Goal: Task Accomplishment & Management: Use online tool/utility

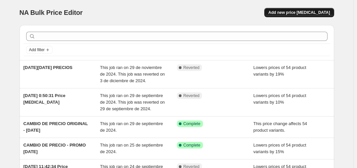
click at [307, 16] on button "Add new price [MEDICAL_DATA]" at bounding box center [298, 12] width 69 height 9
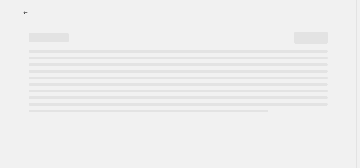
select select "percentage"
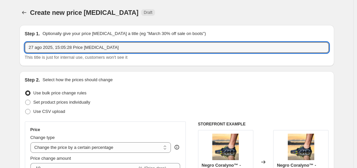
drag, startPoint x: 139, startPoint y: 47, endPoint x: 6, endPoint y: 60, distance: 133.3
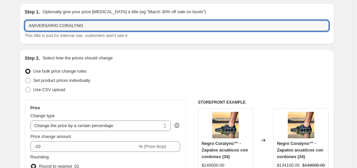
scroll to position [33, 0]
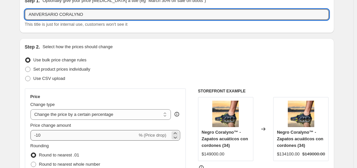
type input "ANIVERSARIO CORALYNO"
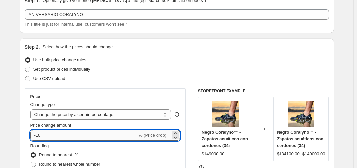
click at [43, 136] on input "-10" at bounding box center [83, 135] width 107 height 11
type input "-15"
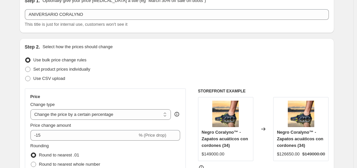
click at [80, 104] on div "Change type" at bounding box center [100, 105] width 141 height 7
click at [54, 71] on span "Set product prices individually" at bounding box center [61, 69] width 57 height 5
click at [25, 67] on input "Set product prices individually" at bounding box center [25, 67] width 0 height 0
radio input "true"
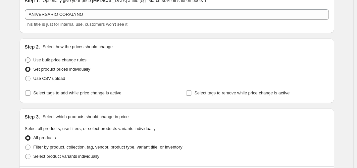
click at [57, 63] on span "Use bulk price change rules" at bounding box center [59, 60] width 53 height 7
click at [25, 58] on input "Use bulk price change rules" at bounding box center [25, 58] width 0 height 0
radio input "true"
select select "percentage"
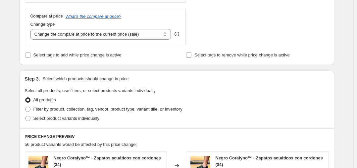
scroll to position [205, 0]
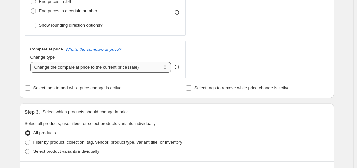
click at [147, 67] on select "Change the compare at price to the current price (sale) Change the compare at p…" at bounding box center [100, 67] width 141 height 11
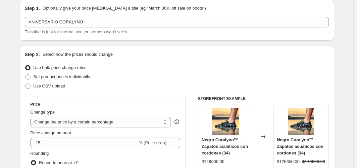
scroll to position [33, 0]
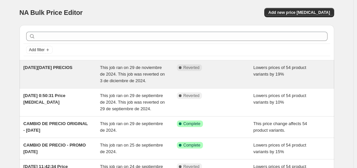
click at [54, 67] on span "BLACK FRIDAY PRECIOS" at bounding box center [47, 67] width 49 height 5
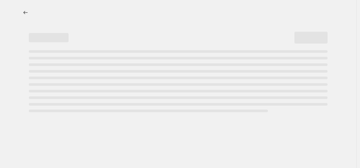
select select "percentage"
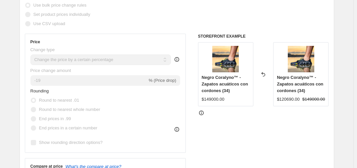
scroll to position [132, 0]
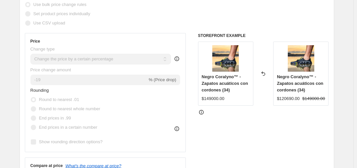
scroll to position [41, 0]
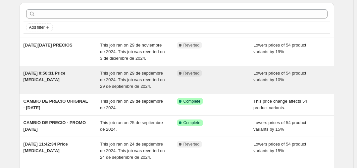
scroll to position [33, 0]
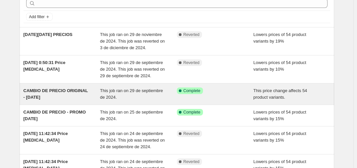
click at [57, 90] on span "CAMBIO DE PRECIO ORIGINAL - SEP29" at bounding box center [55, 94] width 65 height 12
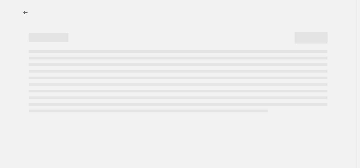
select select "ecap"
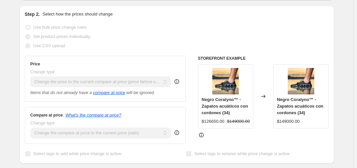
scroll to position [132, 0]
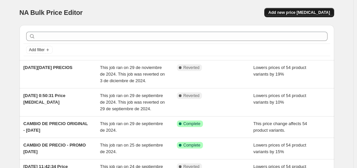
click at [293, 11] on span "Add new price change job" at bounding box center [299, 12] width 62 height 5
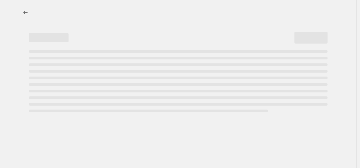
select select "percentage"
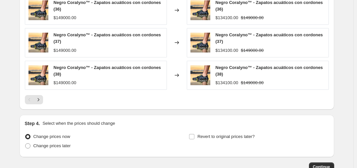
scroll to position [496, 0]
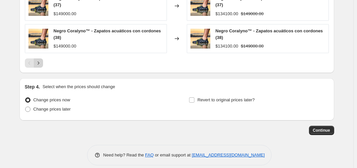
click at [40, 65] on icon "Next" at bounding box center [38, 63] width 7 height 7
click at [41, 67] on button "Next" at bounding box center [38, 63] width 9 height 9
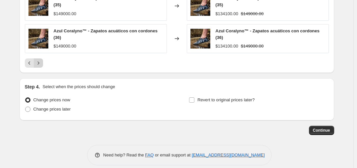
click at [39, 60] on icon "Next" at bounding box center [38, 63] width 7 height 7
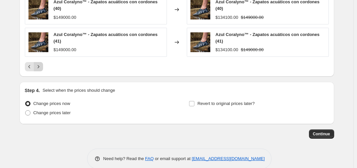
click at [39, 64] on icon "Next" at bounding box center [38, 67] width 7 height 7
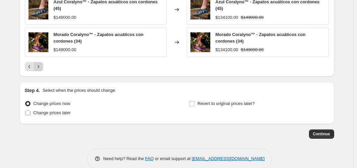
click at [39, 65] on icon "Next" at bounding box center [38, 66] width 2 height 3
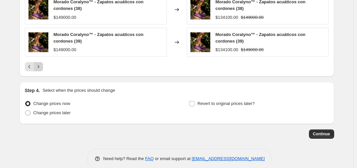
click at [42, 66] on icon "Next" at bounding box center [38, 67] width 7 height 7
click at [41, 66] on icon "Next" at bounding box center [38, 67] width 7 height 7
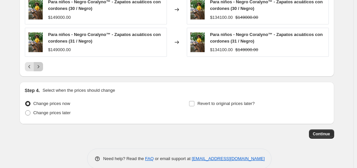
click at [41, 66] on icon "Next" at bounding box center [38, 67] width 7 height 7
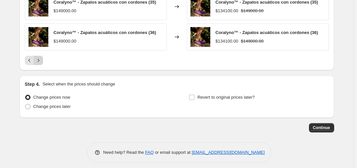
click at [40, 63] on icon "Next" at bounding box center [38, 60] width 7 height 7
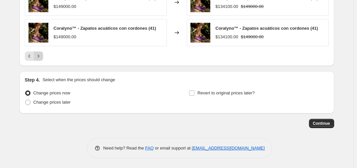
click at [40, 59] on icon "Next" at bounding box center [38, 56] width 7 height 7
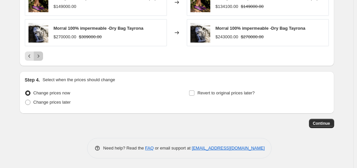
click at [40, 58] on icon "Next" at bounding box center [38, 56] width 7 height 7
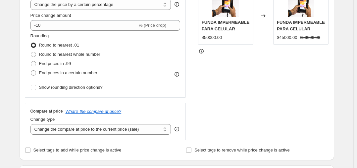
scroll to position [106, 0]
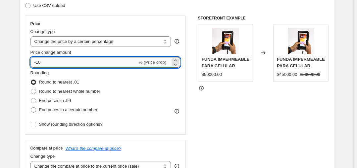
click at [40, 63] on input "-10" at bounding box center [83, 62] width 107 height 11
type input "-15"
click at [256, 108] on div "STOREFRONT EXAMPLE FUNDA IMPERMEABLE PARA CELULAR $50000.00 Changed to FUNDA IM…" at bounding box center [263, 97] width 131 height 162
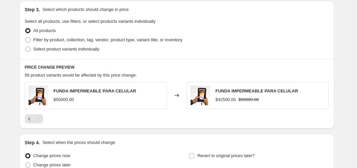
scroll to position [371, 0]
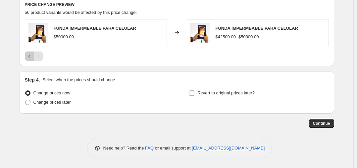
click at [29, 54] on icon "Previous" at bounding box center [29, 56] width 7 height 7
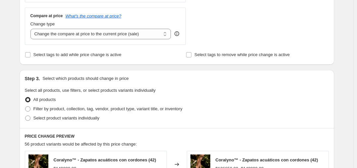
scroll to position [228, 0]
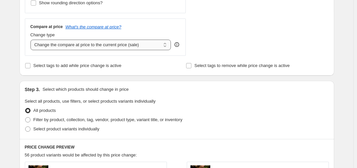
click at [140, 47] on select "Change the compare at price to the current price (sale) Change the compare at p…" at bounding box center [100, 45] width 141 height 11
click at [93, 66] on span "Select tags to add while price change is active" at bounding box center [77, 65] width 88 height 5
click at [30, 66] on input "Select tags to add while price change is active" at bounding box center [27, 65] width 5 height 5
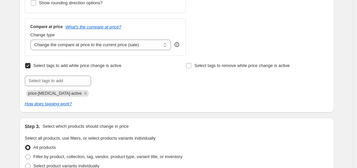
click at [93, 66] on span "Select tags to add while price change is active" at bounding box center [77, 65] width 88 height 5
click at [30, 66] on input "Select tags to add while price change is active" at bounding box center [27, 65] width 5 height 5
checkbox input "false"
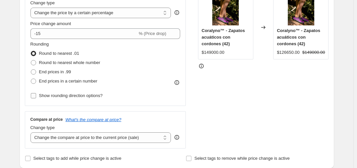
scroll to position [96, 0]
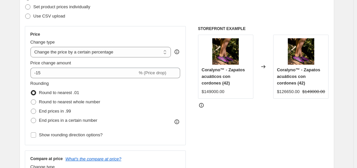
click at [202, 107] on icon at bounding box center [201, 105] width 5 height 5
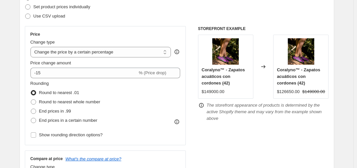
click at [202, 107] on icon at bounding box center [201, 105] width 5 height 5
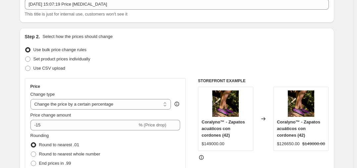
scroll to position [0, 0]
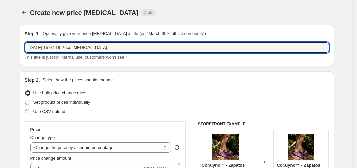
drag, startPoint x: 115, startPoint y: 49, endPoint x: 20, endPoint y: 62, distance: 96.6
type input "ANIVERSARIO CORALYNO"
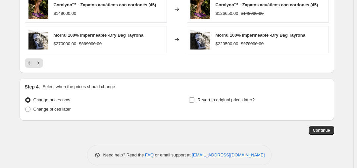
scroll to position [493, 0]
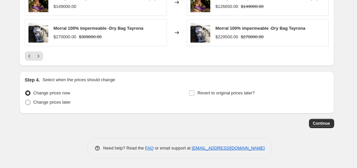
click at [51, 100] on span "Change prices later" at bounding box center [51, 102] width 37 height 5
click at [25, 100] on input "Change prices later" at bounding box center [25, 100] width 0 height 0
radio input "true"
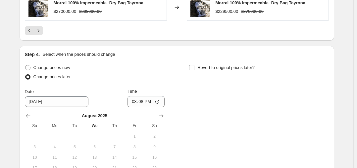
scroll to position [559, 0]
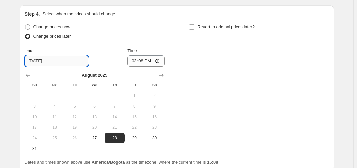
click at [72, 59] on input "8/28/2025" at bounding box center [57, 61] width 64 height 11
drag, startPoint x: 72, startPoint y: 60, endPoint x: 34, endPoint y: 66, distance: 37.8
click at [34, 66] on input "8/28/2025" at bounding box center [57, 61] width 64 height 11
click at [166, 75] on button "Show next month, September 2025" at bounding box center [161, 75] width 9 height 9
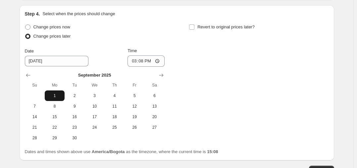
click at [54, 98] on span "1" at bounding box center [54, 95] width 15 height 5
type input "9/1/2025"
click at [131, 61] on input "15:08" at bounding box center [145, 61] width 37 height 11
click at [150, 63] on input "15:08" at bounding box center [145, 61] width 37 height 11
click at [133, 62] on input "15:08" at bounding box center [145, 61] width 37 height 11
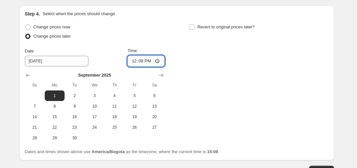
click at [139, 61] on input "12:08" at bounding box center [145, 61] width 37 height 11
click at [147, 62] on input "12:00" at bounding box center [145, 61] width 37 height 11
click at [157, 60] on input "12:00" at bounding box center [145, 61] width 37 height 11
type input "00:00"
click at [216, 27] on span "Revert to original prices later?" at bounding box center [225, 26] width 57 height 5
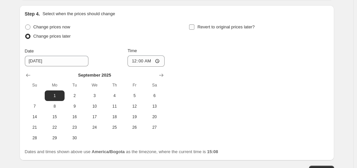
click at [194, 27] on input "Revert to original prices later?" at bounding box center [191, 26] width 5 height 5
checkbox input "true"
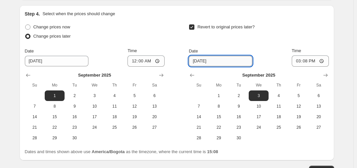
click at [202, 62] on input "9/3/2025" at bounding box center [221, 61] width 64 height 11
click at [200, 61] on input "9/3/2025" at bounding box center [221, 61] width 64 height 11
click at [284, 92] on button "4" at bounding box center [278, 96] width 20 height 11
type input "9/4/2025"
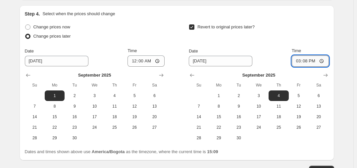
click at [323, 62] on input "15:08" at bounding box center [310, 61] width 37 height 11
drag, startPoint x: 301, startPoint y: 57, endPoint x: 297, endPoint y: 62, distance: 6.4
click at [299, 57] on input "15:08" at bounding box center [310, 61] width 37 height 11
click at [314, 61] on input "12:00" at bounding box center [310, 61] width 37 height 11
click at [324, 60] on input "12:00" at bounding box center [310, 61] width 37 height 11
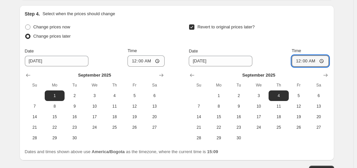
type input "00:00"
click at [284, 36] on div "Revert to original prices later?" at bounding box center [259, 33] width 140 height 20
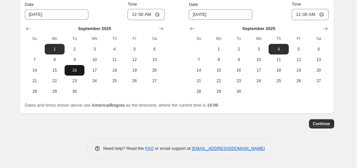
scroll to position [606, 0]
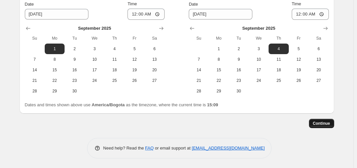
click at [329, 124] on span "Continue" at bounding box center [321, 123] width 17 height 5
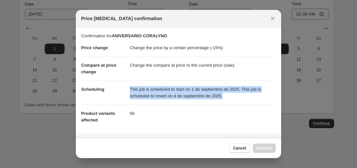
drag, startPoint x: 224, startPoint y: 101, endPoint x: 127, endPoint y: 89, distance: 98.3
click at [126, 89] on dl "Price change Change the price by a certain percentage (-15%) Compare at price c…" at bounding box center [178, 84] width 195 height 90
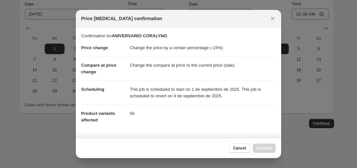
click at [149, 109] on dd "56" at bounding box center [203, 114] width 146 height 18
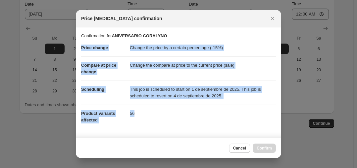
drag, startPoint x: 147, startPoint y: 119, endPoint x: 79, endPoint y: 46, distance: 99.0
click at [79, 46] on section "Confirmation for ANIVERSARIO CORALYNO Price change Change the price by a certai…" at bounding box center [178, 80] width 205 height 107
copy dl "Price change Change the price by a certain percentage (-15%) Compare at price c…"
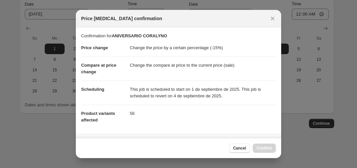
click at [198, 142] on div "Cancel Confirm" at bounding box center [178, 148] width 205 height 20
click at [237, 113] on dd "56" at bounding box center [203, 114] width 146 height 18
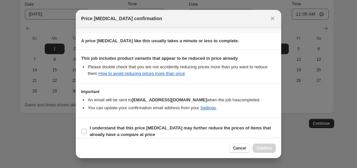
scroll to position [109, 0]
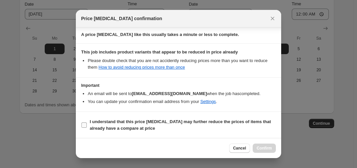
click at [90, 124] on b "I understand that this price change job may further reduce the prices of items …" at bounding box center [180, 125] width 181 height 12
click at [87, 124] on input "I understand that this price change job may further reduce the prices of items …" at bounding box center [83, 125] width 5 height 5
checkbox input "true"
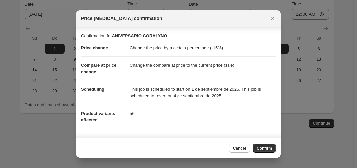
scroll to position [0, 0]
click at [266, 150] on span "Confirm" at bounding box center [263, 148] width 15 height 5
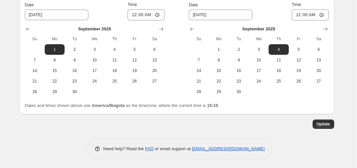
scroll to position [646, 0]
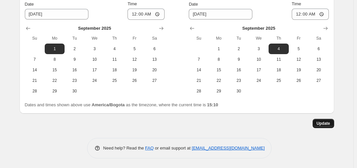
click at [325, 125] on span "Update" at bounding box center [323, 123] width 14 height 5
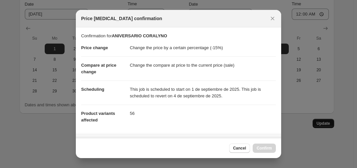
scroll to position [0, 0]
click at [277, 16] on div "Price change job confirmation" at bounding box center [178, 19] width 205 height 18
click at [269, 22] on button "Close" at bounding box center [272, 18] width 9 height 9
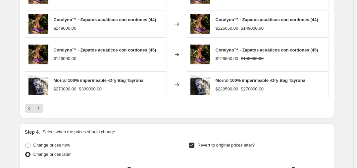
scroll to position [249, 0]
